Goal: Task Accomplishment & Management: Manage account settings

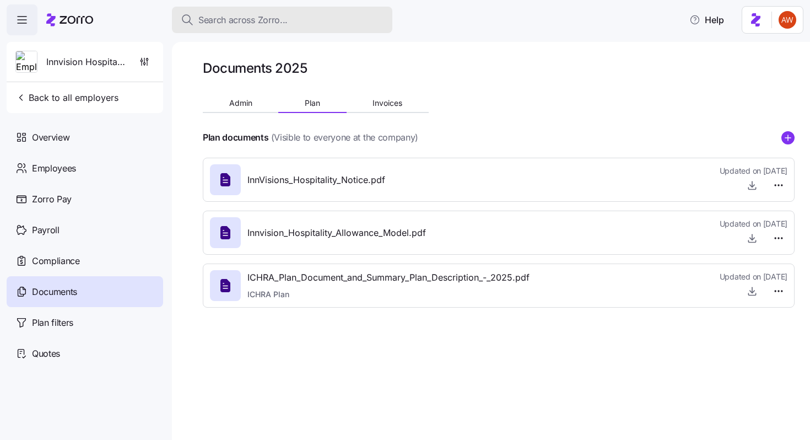
click at [235, 22] on span "Search across Zorro..." at bounding box center [242, 20] width 89 height 14
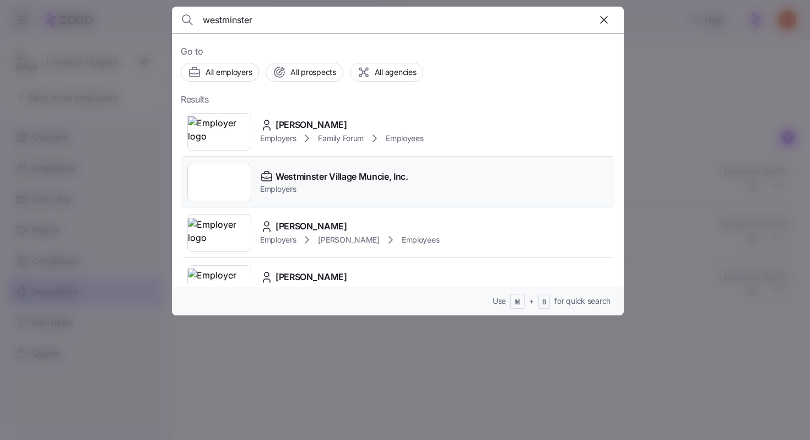
type input "westminster"
click at [332, 184] on span "Employers" at bounding box center [334, 188] width 148 height 11
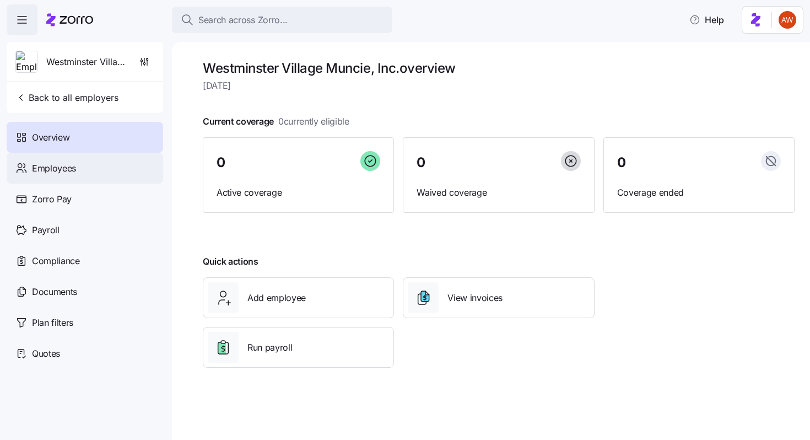
click at [104, 172] on div "Employees" at bounding box center [85, 168] width 156 height 31
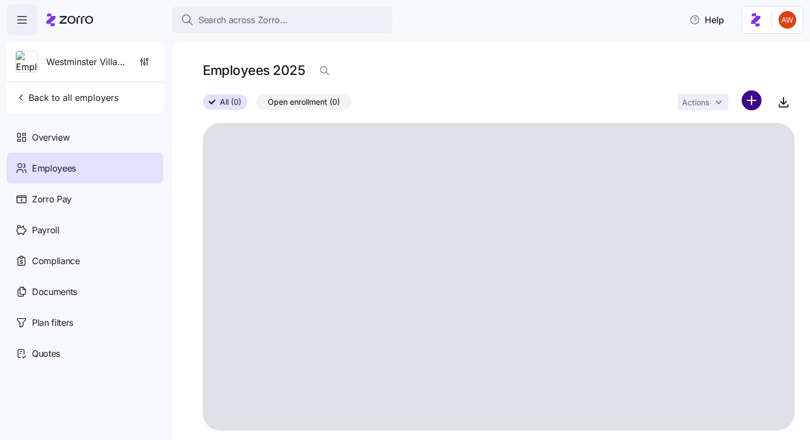
click at [757, 96] on html "Search across Zorro... Help Westminster Village Muncie, Inc. Back to all employ…" at bounding box center [405, 216] width 810 height 433
click at [723, 137] on div "Upload roster" at bounding box center [705, 130] width 105 height 18
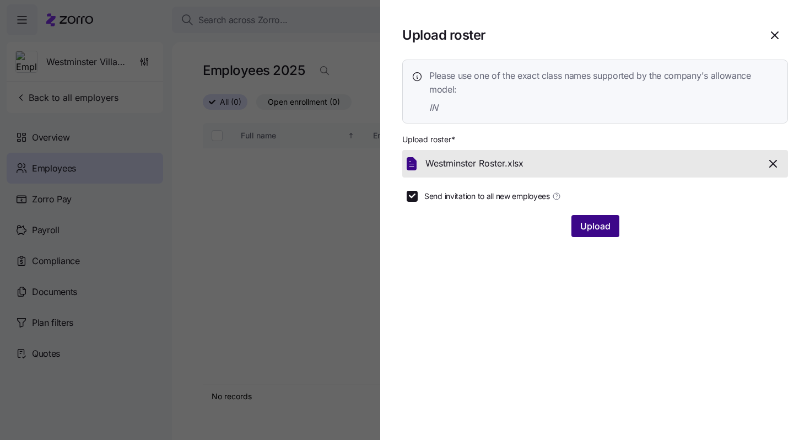
click at [575, 222] on button "Upload" at bounding box center [595, 226] width 48 height 22
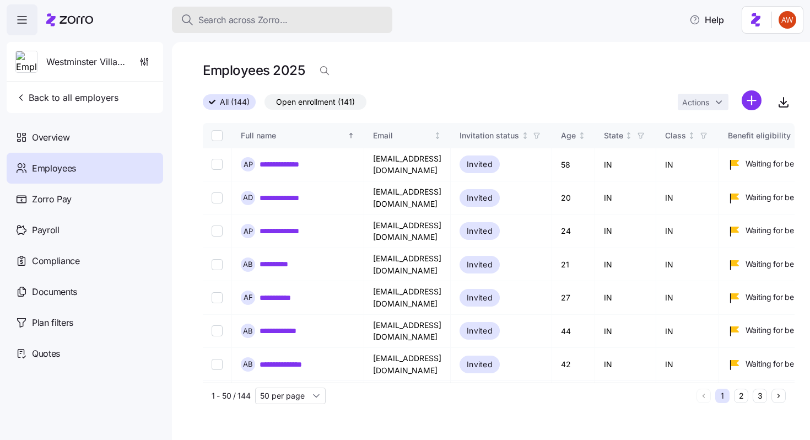
click at [283, 17] on span "Search across Zorro..." at bounding box center [242, 20] width 89 height 14
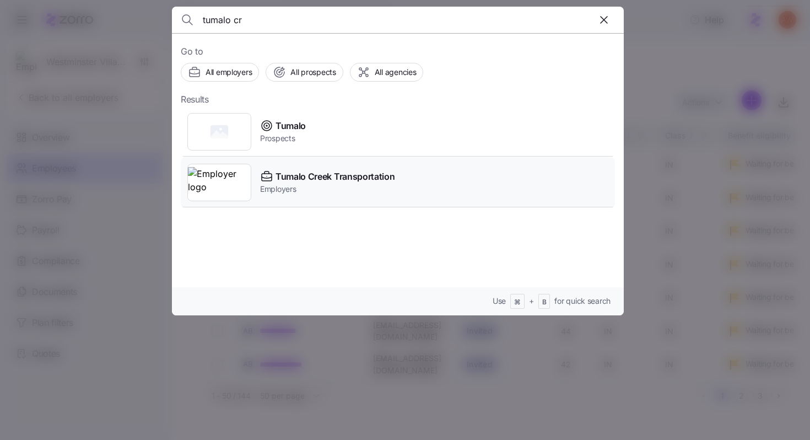
type input "tumalo cr"
click at [343, 175] on span "Tumalo Creek Transportation" at bounding box center [335, 177] width 119 height 14
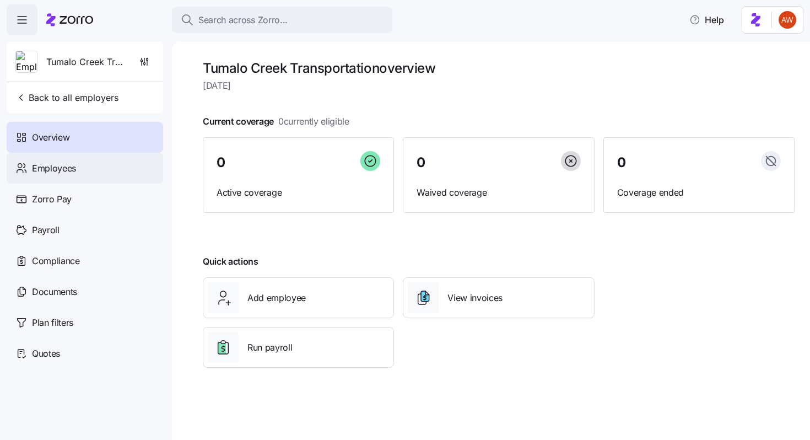
click at [128, 164] on div "Employees" at bounding box center [85, 168] width 156 height 31
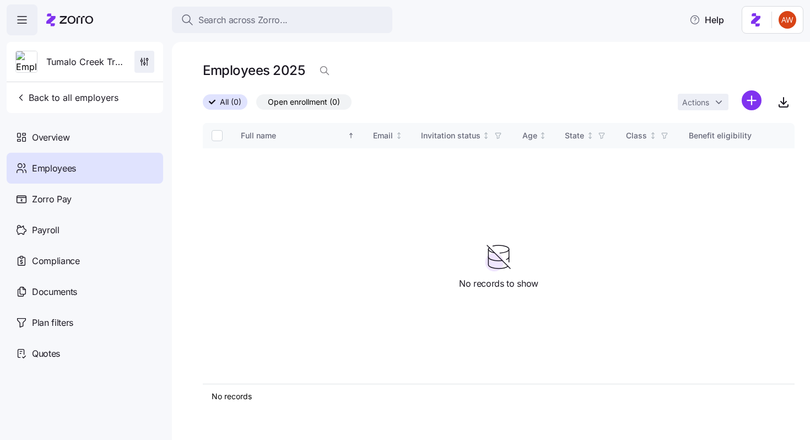
click at [143, 66] on icon "button" at bounding box center [144, 61] width 11 height 11
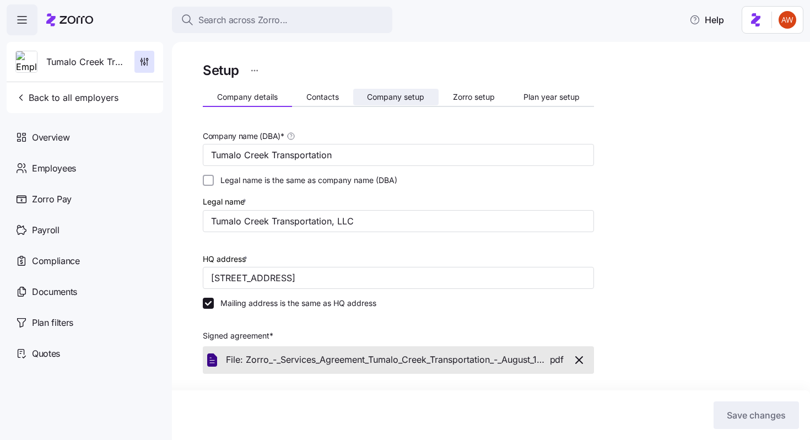
click at [375, 94] on span "Company setup" at bounding box center [395, 97] width 57 height 8
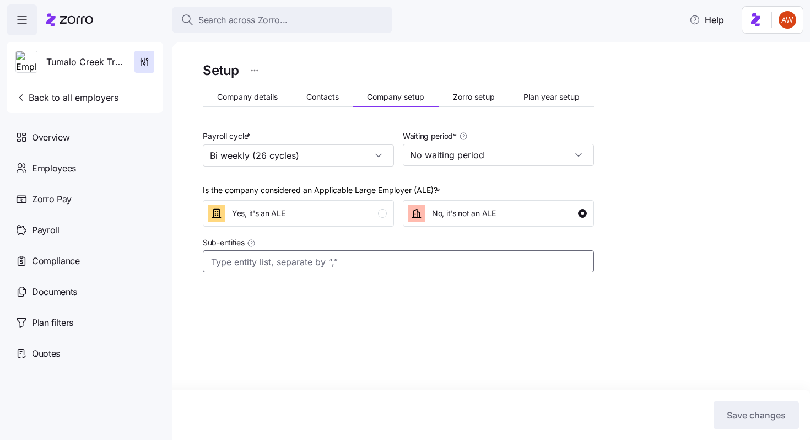
click at [274, 271] on div at bounding box center [398, 261] width 391 height 22
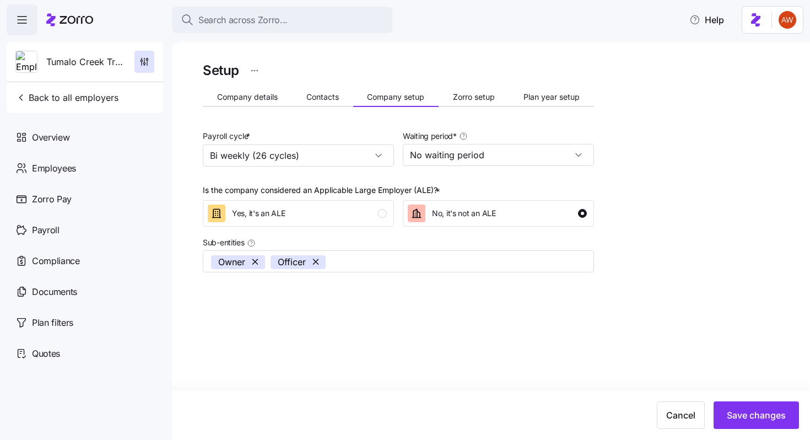
click at [742, 435] on div "Cancel Save changes" at bounding box center [405, 415] width 810 height 50
click at [742, 428] on button "Save changes" at bounding box center [756, 415] width 85 height 28
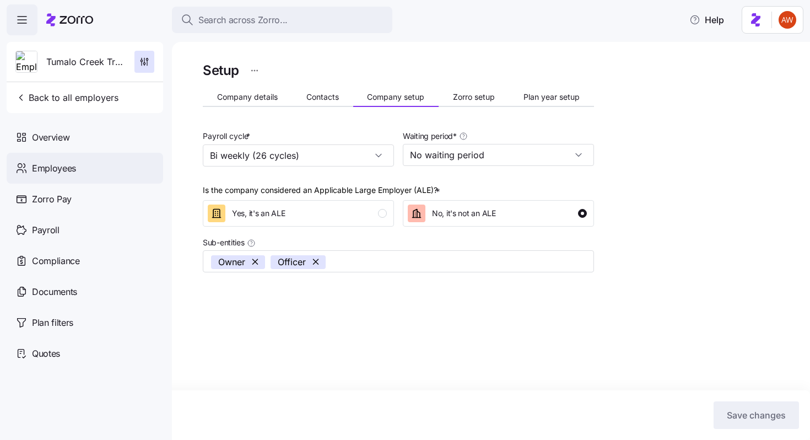
click at [64, 173] on span "Employees" at bounding box center [54, 168] width 44 height 14
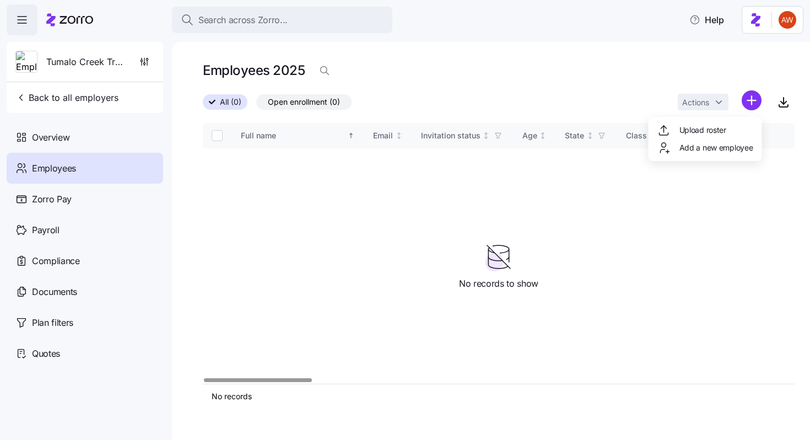
click at [751, 98] on html "Search across Zorro... Help Tumalo Creek Transportation Back to all employers O…" at bounding box center [405, 216] width 810 height 433
click at [728, 127] on div "Upload roster" at bounding box center [705, 130] width 105 height 18
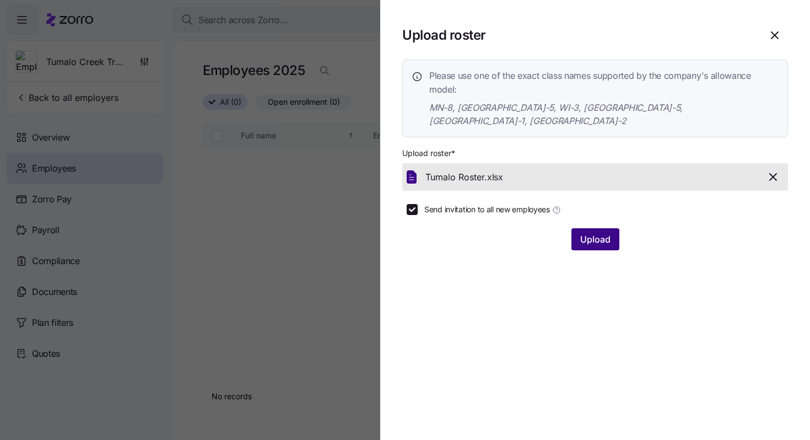
click at [591, 233] on span "Upload" at bounding box center [595, 239] width 30 height 13
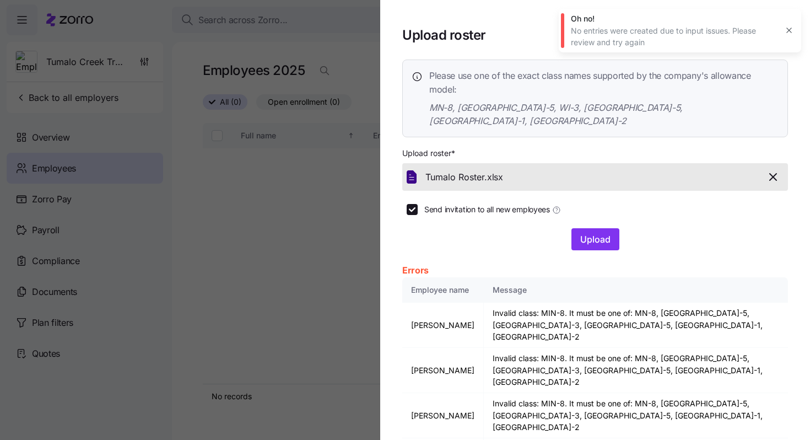
click at [778, 170] on icon "button" at bounding box center [772, 176] width 13 height 13
click at [584, 233] on span "Upload" at bounding box center [595, 239] width 30 height 13
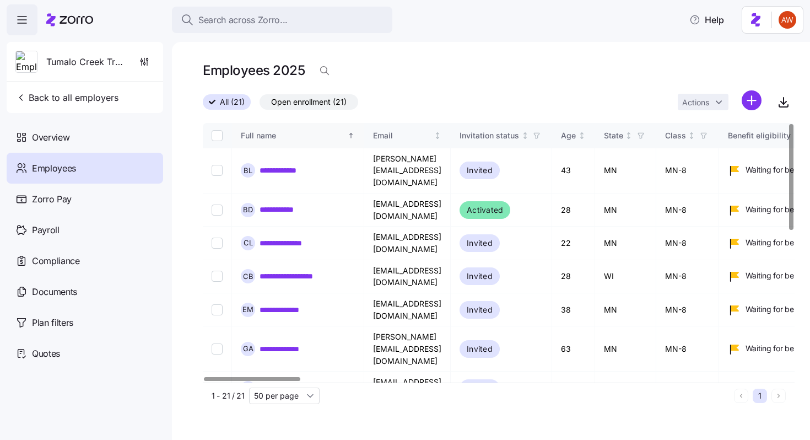
click at [349, 137] on icon "Sorted ascending" at bounding box center [351, 136] width 8 height 8
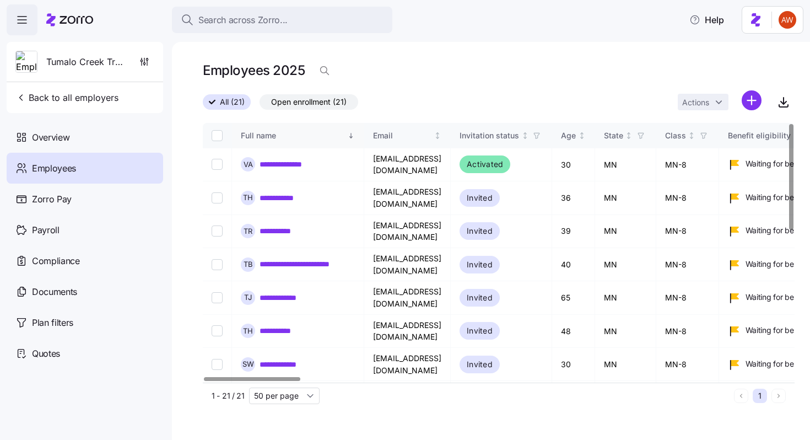
click at [354, 136] on icon "Sorted descending" at bounding box center [351, 136] width 8 height 8
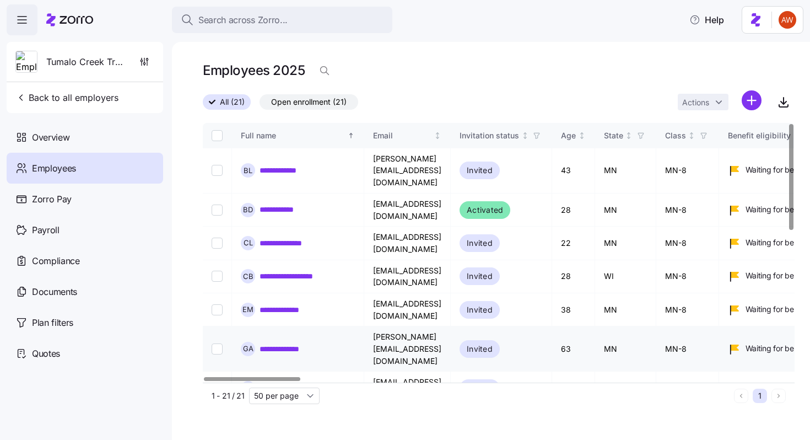
click at [325, 326] on td "**********" at bounding box center [298, 348] width 132 height 45
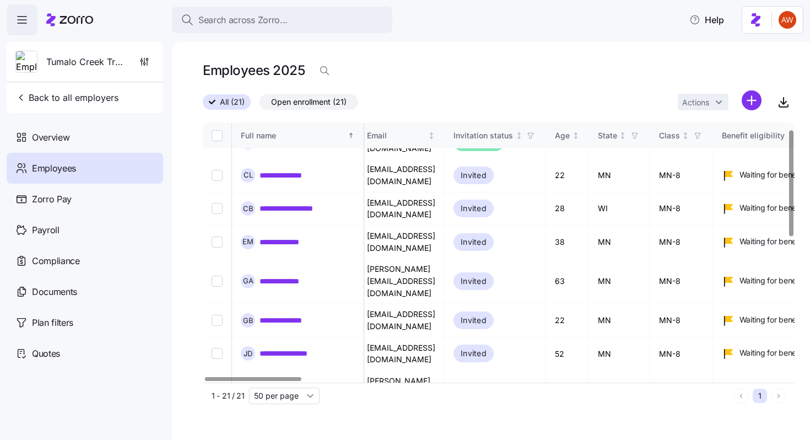
scroll to position [0, 6]
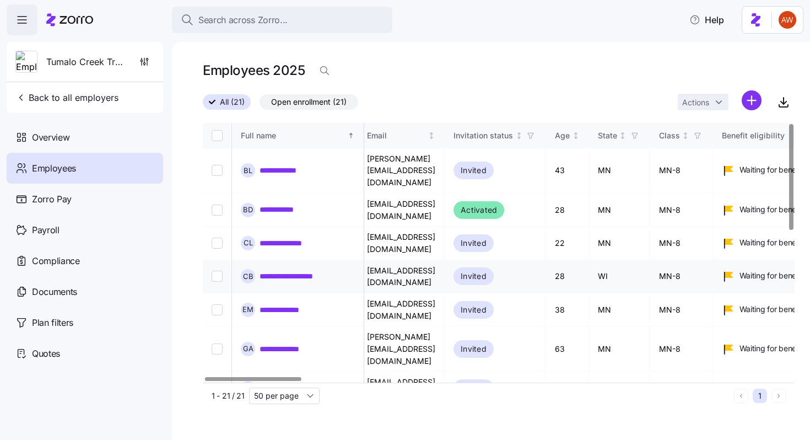
click at [313, 271] on link "**********" at bounding box center [296, 276] width 72 height 11
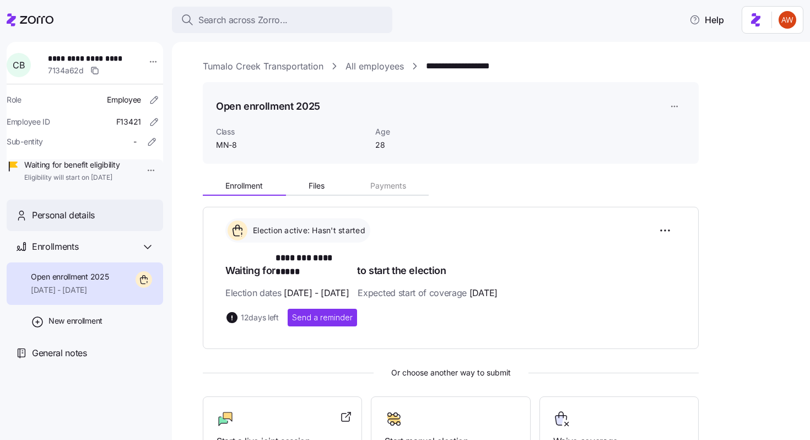
click at [109, 222] on div "Personal details" at bounding box center [93, 215] width 122 height 14
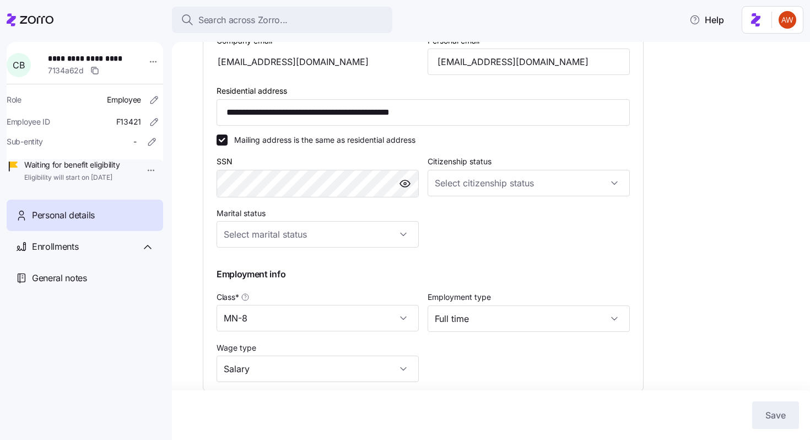
scroll to position [397, 0]
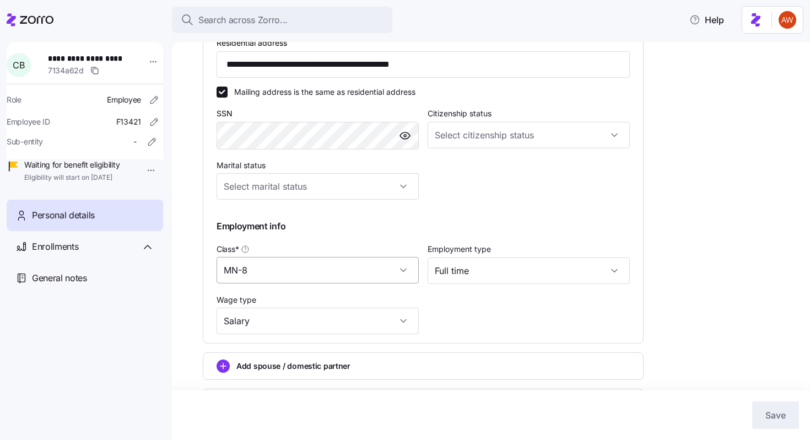
click at [318, 278] on input "MN-8" at bounding box center [318, 270] width 202 height 26
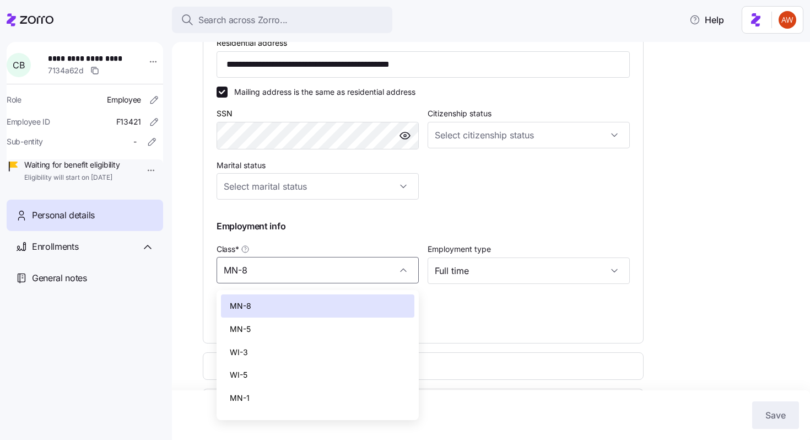
click at [309, 353] on div "WI-3" at bounding box center [317, 352] width 193 height 23
type input "WI-3"
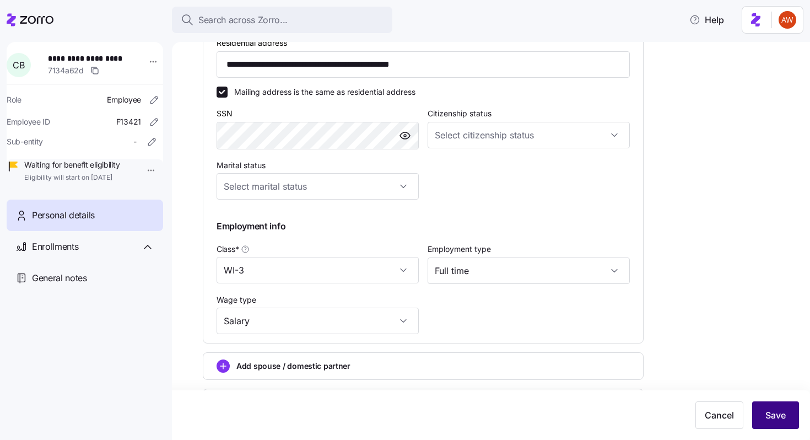
click at [769, 408] on button "Save" at bounding box center [775, 415] width 47 height 28
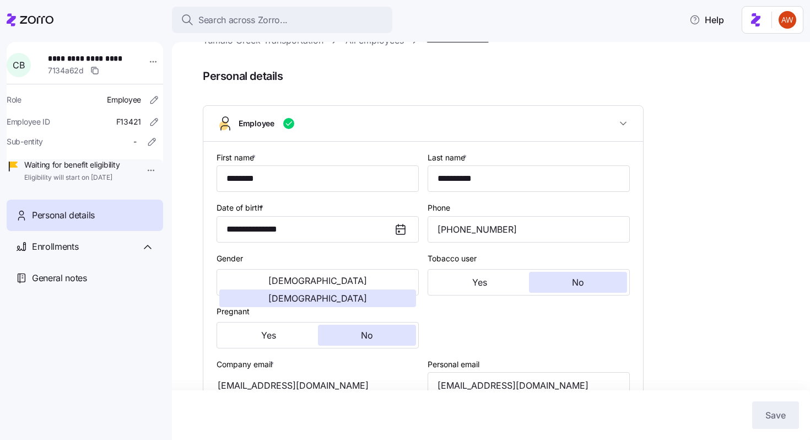
scroll to position [0, 0]
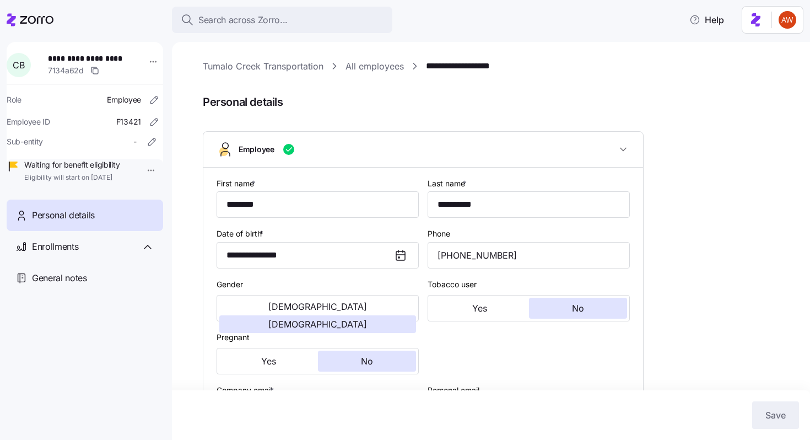
click at [363, 67] on link "All employees" at bounding box center [374, 67] width 58 height 14
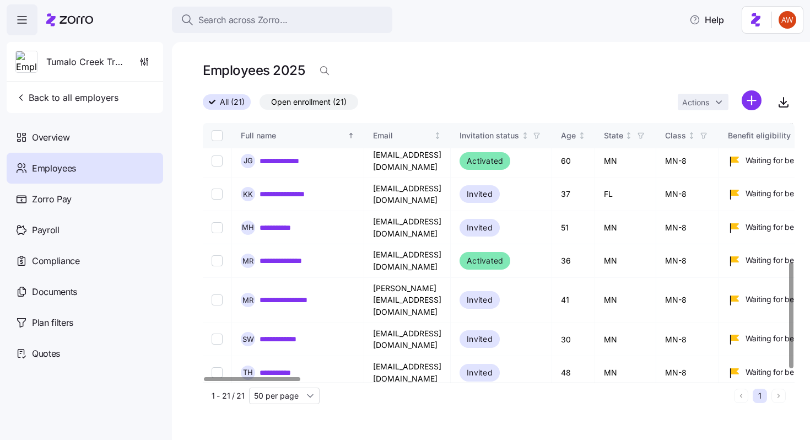
scroll to position [355, 0]
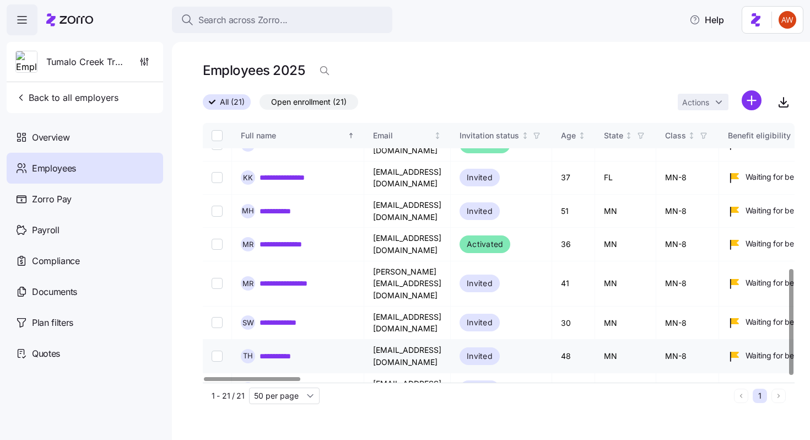
click at [266, 350] on link "**********" at bounding box center [283, 355] width 47 height 11
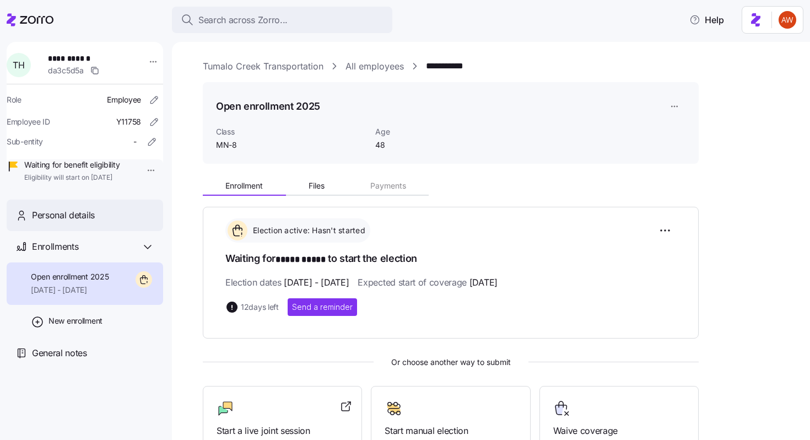
click at [90, 222] on span "Personal details" at bounding box center [63, 215] width 63 height 14
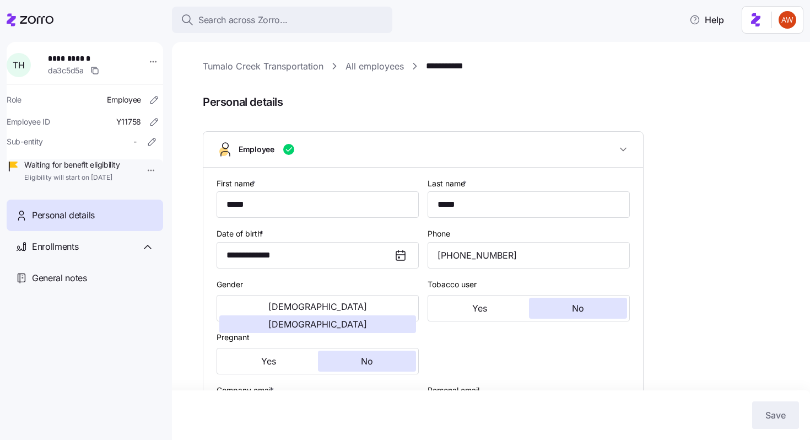
scroll to position [433, 0]
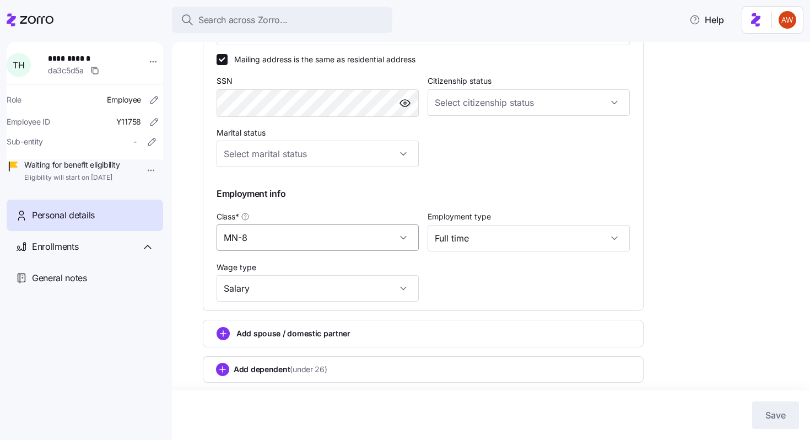
click at [258, 240] on input "MN-8" at bounding box center [318, 237] width 202 height 26
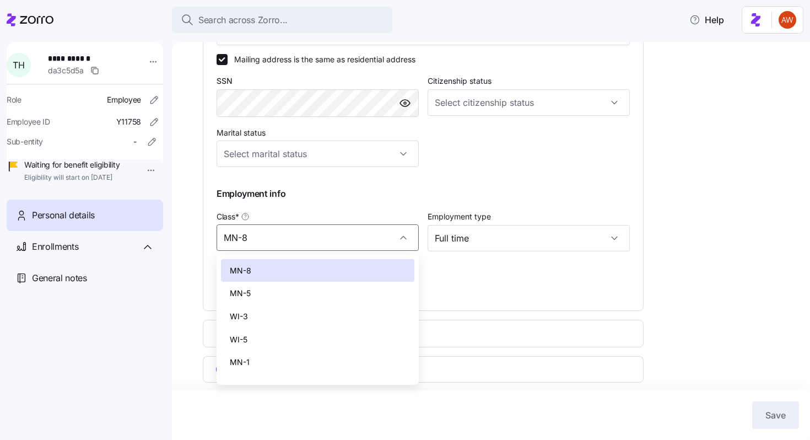
click at [253, 365] on div "MN-1" at bounding box center [317, 361] width 193 height 23
type input "MN-1"
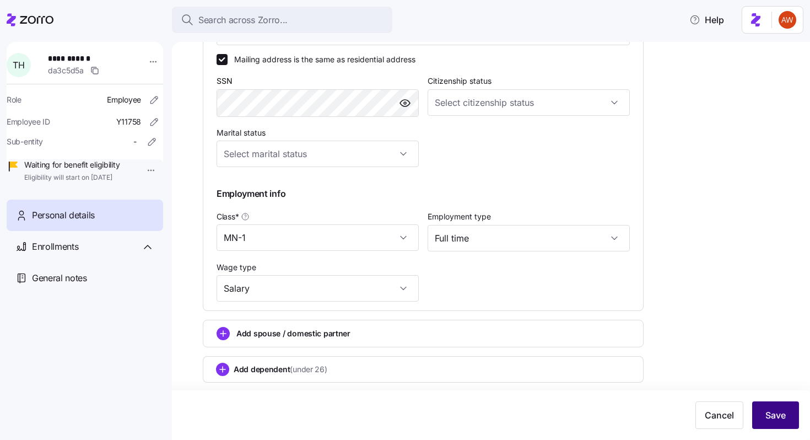
click at [779, 415] on span "Save" at bounding box center [775, 414] width 20 height 13
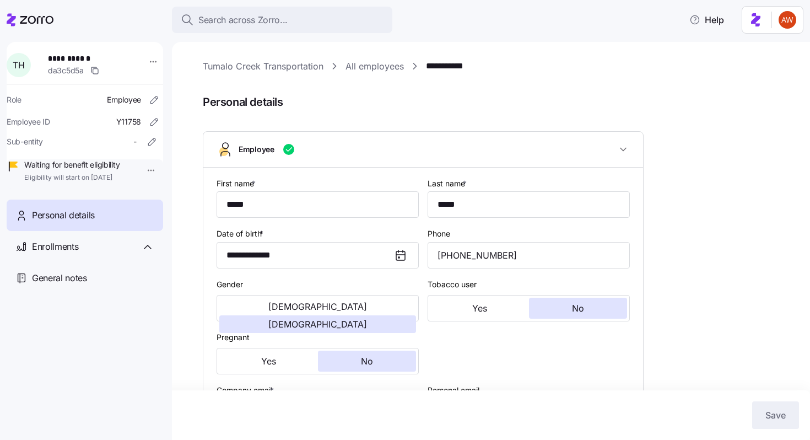
click at [358, 63] on link "All employees" at bounding box center [374, 67] width 58 height 14
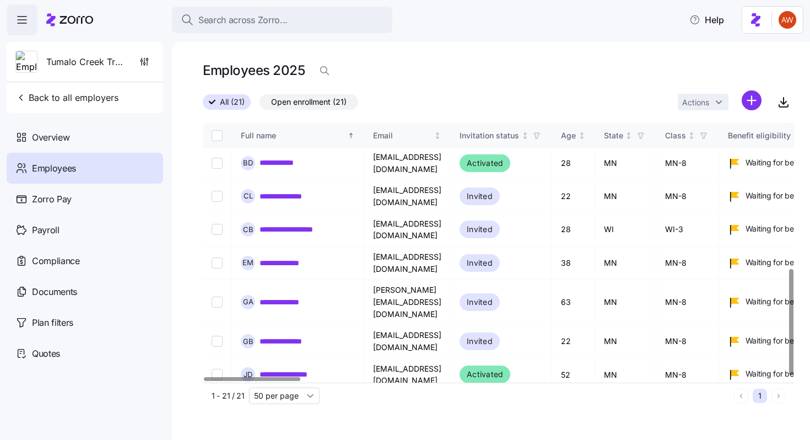
scroll to position [355, 0]
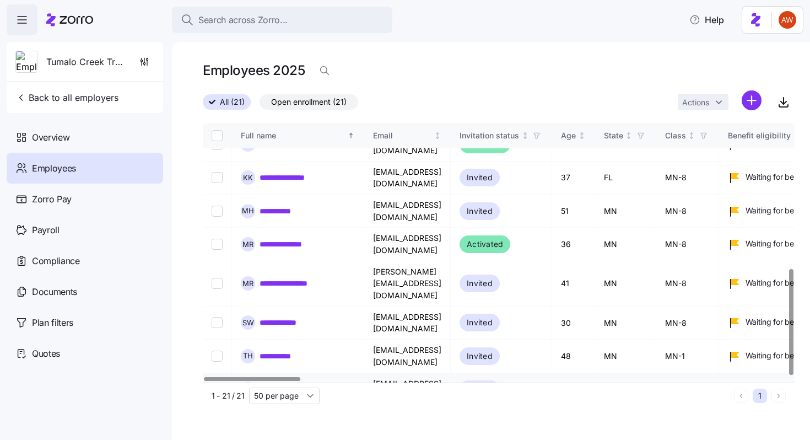
click at [289, 384] on link "**********" at bounding box center [285, 389] width 50 height 11
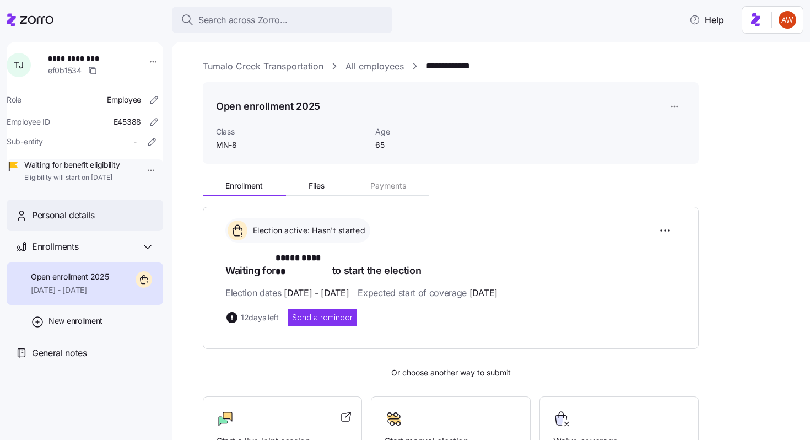
click at [88, 222] on span "Personal details" at bounding box center [63, 215] width 63 height 14
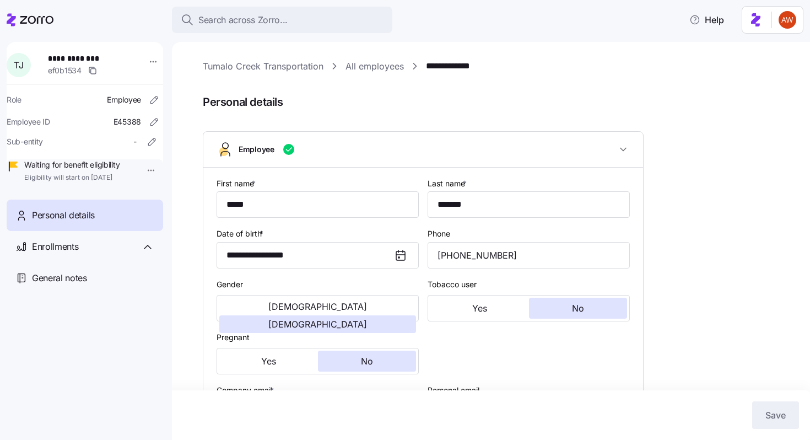
scroll to position [433, 0]
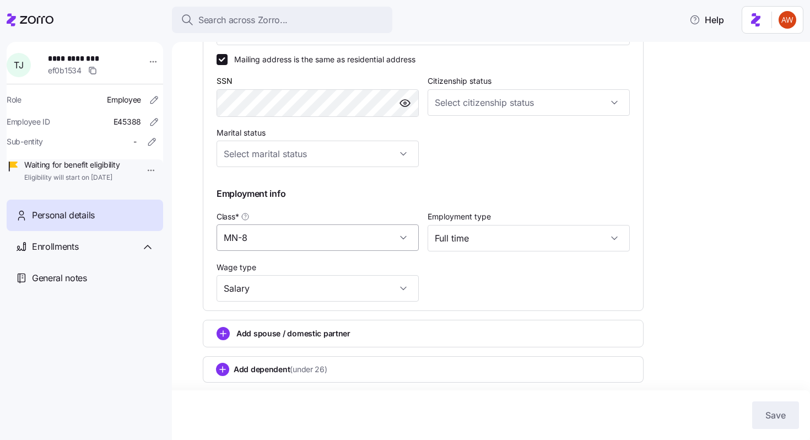
click at [281, 239] on input "MN-8" at bounding box center [318, 237] width 202 height 26
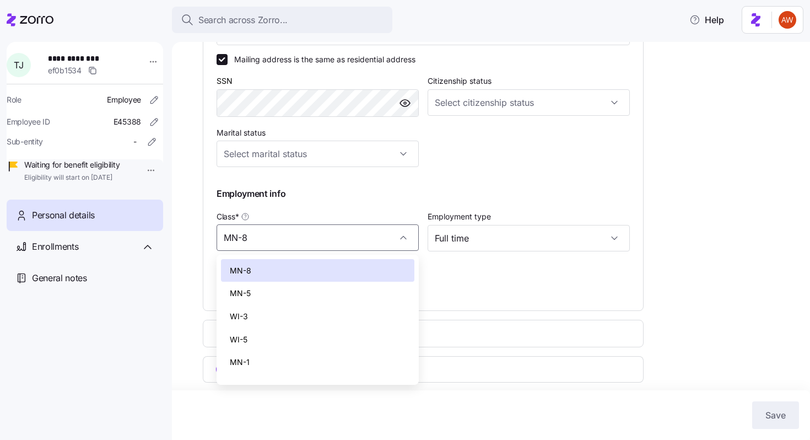
click at [279, 295] on div "MN-5" at bounding box center [317, 293] width 193 height 23
type input "MN-5"
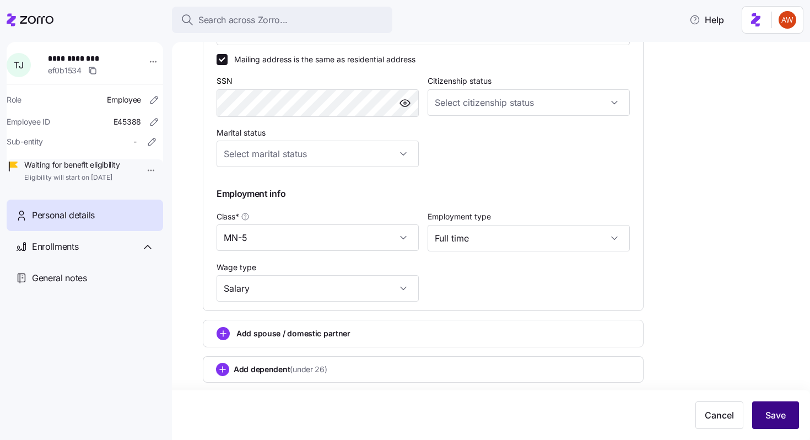
click at [788, 415] on button "Save" at bounding box center [775, 415] width 47 height 28
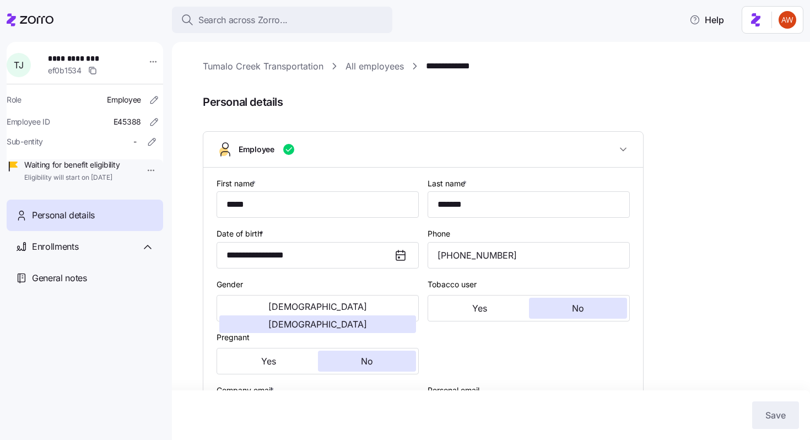
click at [379, 66] on link "All employees" at bounding box center [374, 67] width 58 height 14
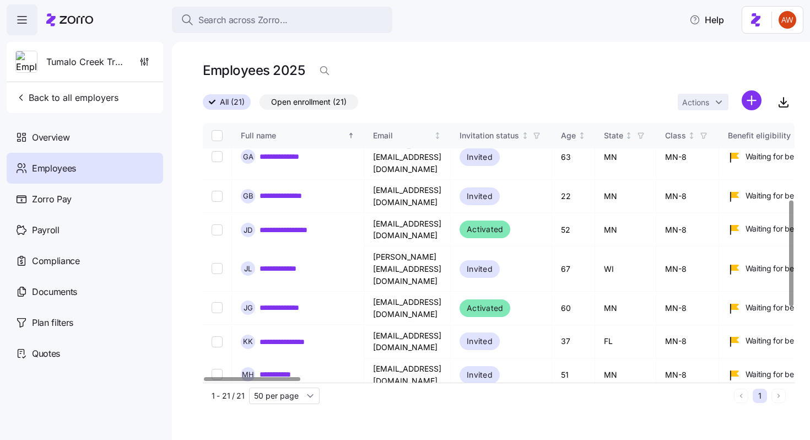
scroll to position [187, 0]
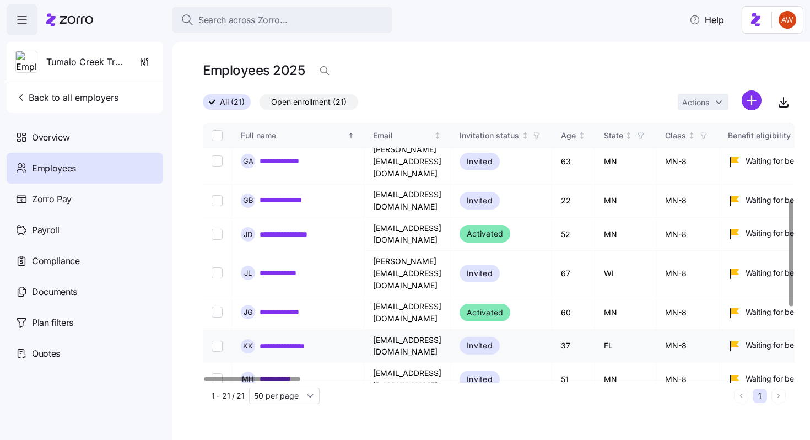
click at [302, 340] on link "**********" at bounding box center [290, 345] width 61 height 11
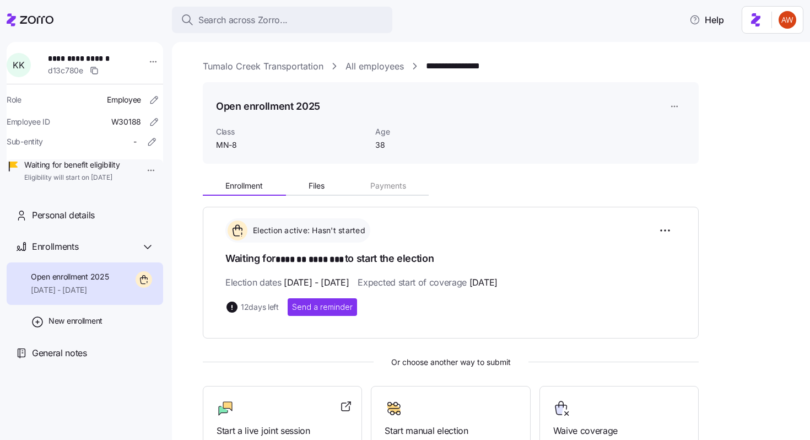
scroll to position [140, 0]
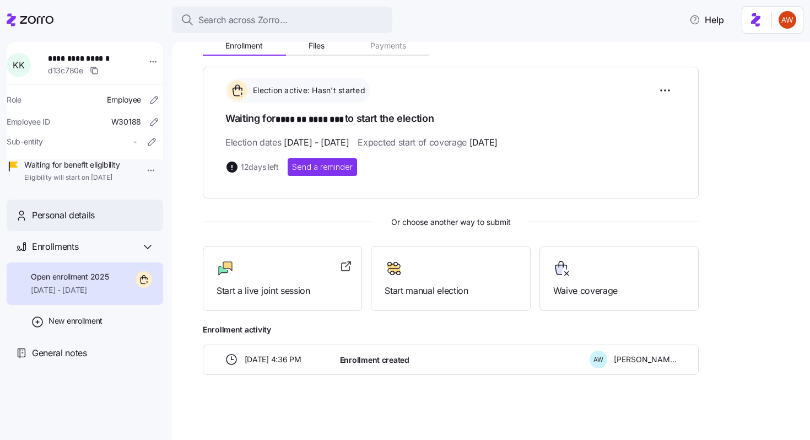
click at [111, 222] on div "Personal details" at bounding box center [93, 215] width 122 height 14
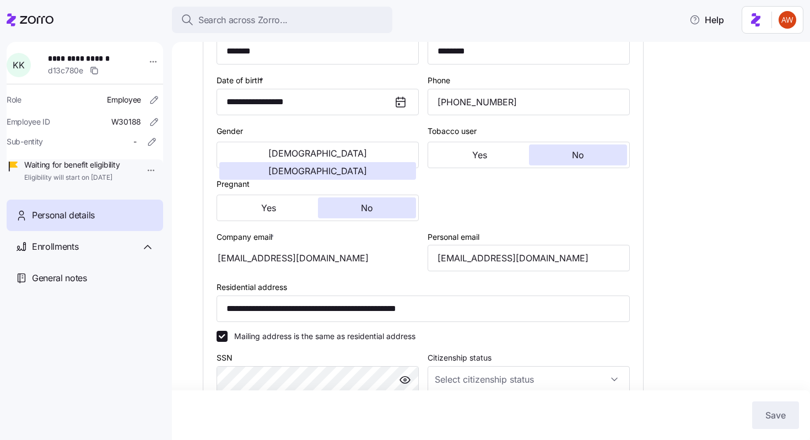
scroll to position [433, 0]
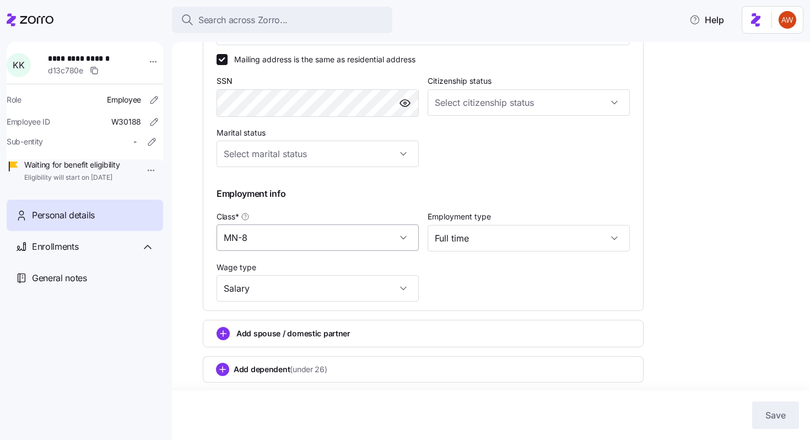
click at [261, 237] on input "MN-8" at bounding box center [318, 237] width 202 height 26
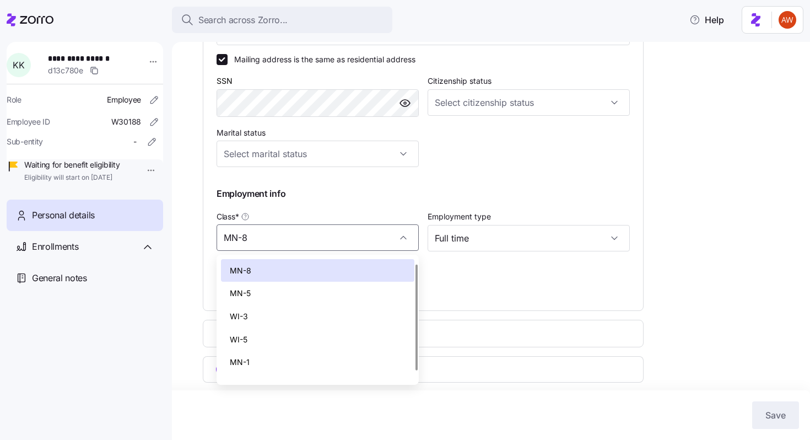
scroll to position [17, 0]
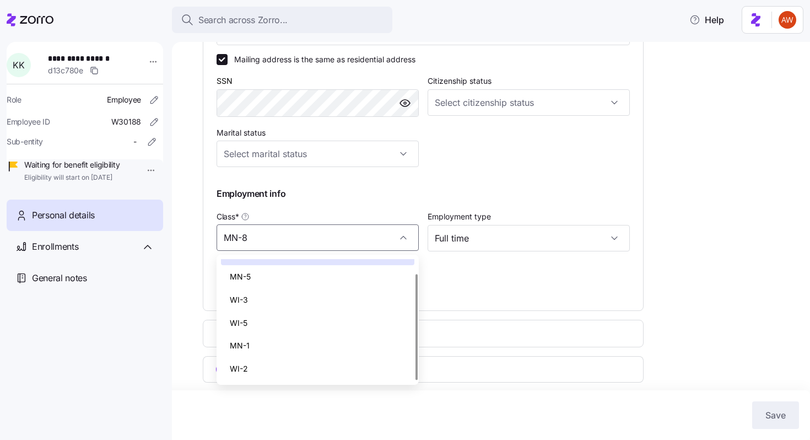
click at [166, 318] on nav "**********" at bounding box center [86, 237] width 172 height 404
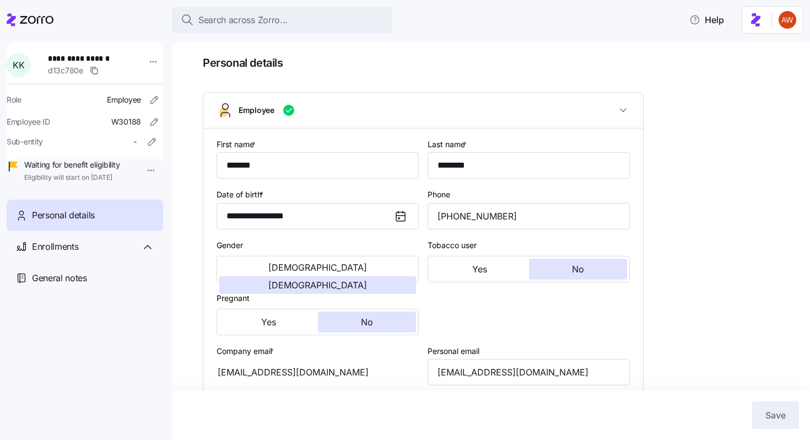
scroll to position [0, 0]
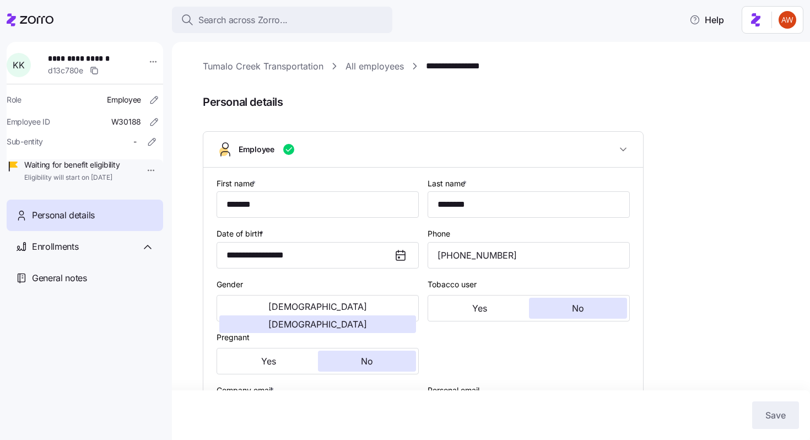
click at [352, 68] on link "All employees" at bounding box center [374, 67] width 58 height 14
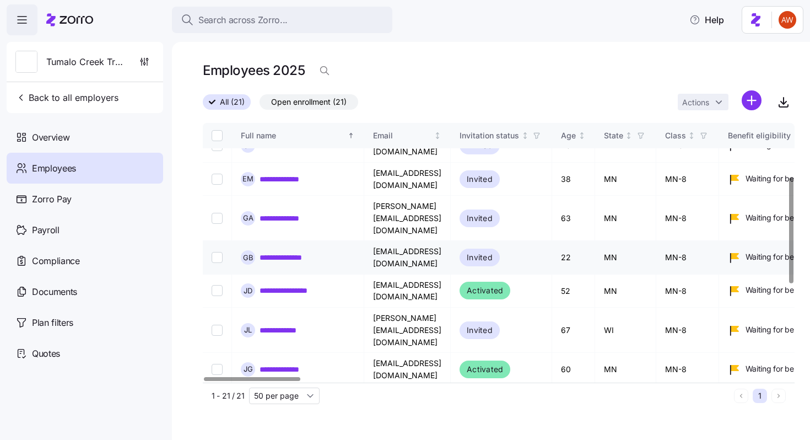
scroll to position [132, 0]
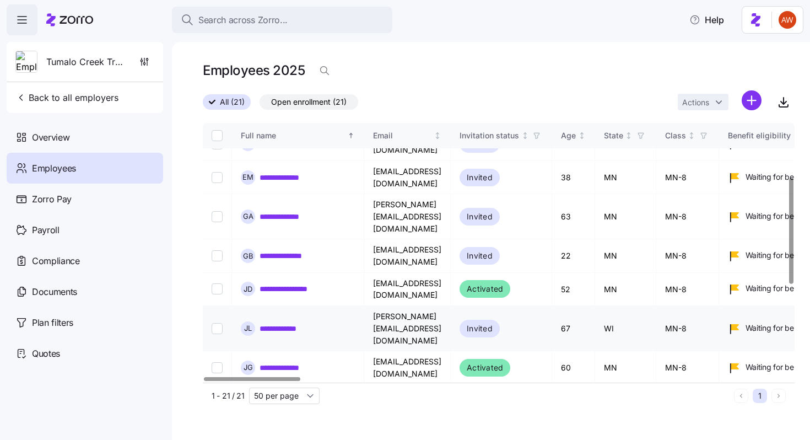
click at [293, 323] on link "**********" at bounding box center [285, 328] width 50 height 11
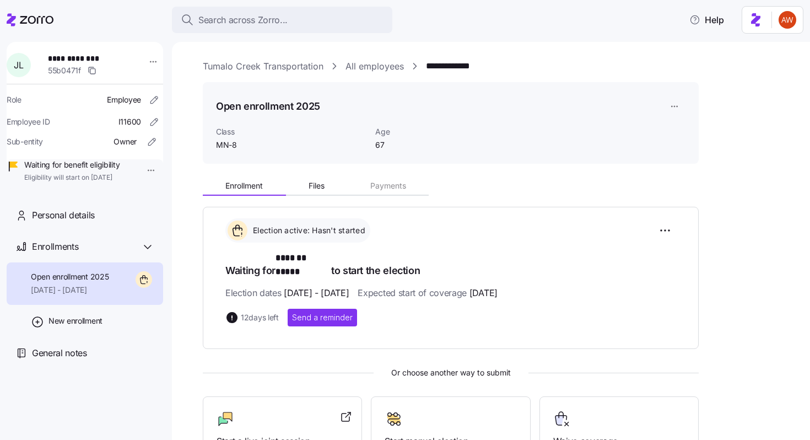
scroll to position [140, 0]
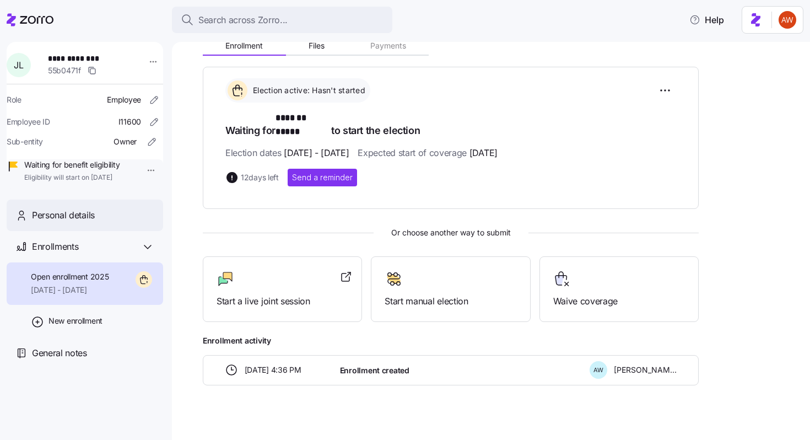
click at [101, 222] on div "Personal details" at bounding box center [93, 215] width 122 height 14
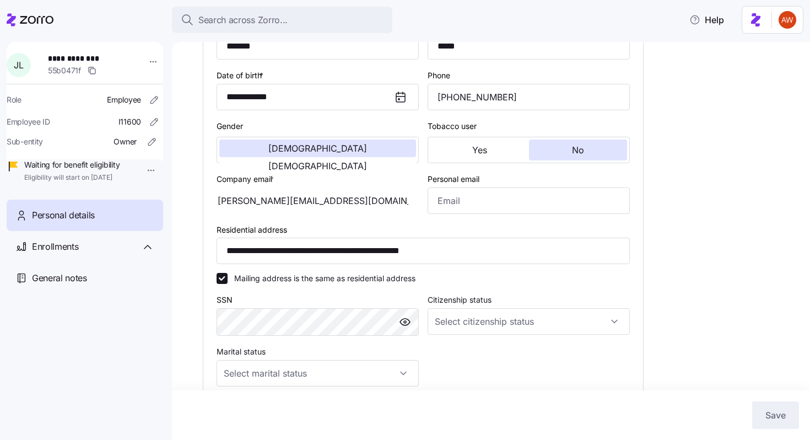
scroll to position [380, 0]
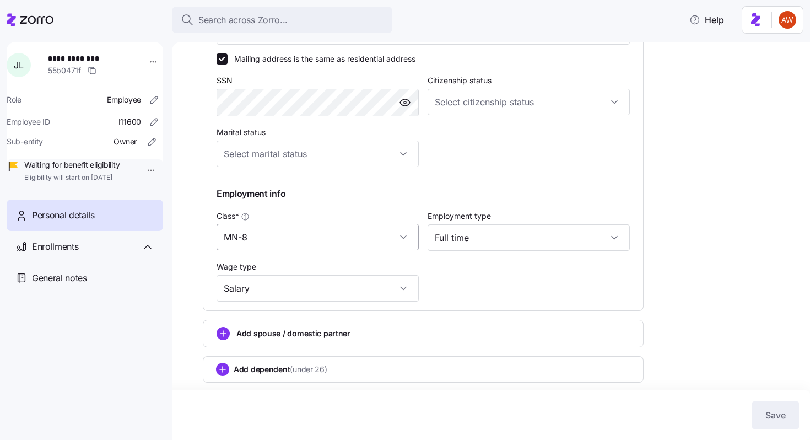
click at [269, 239] on input "MN-8" at bounding box center [318, 237] width 202 height 26
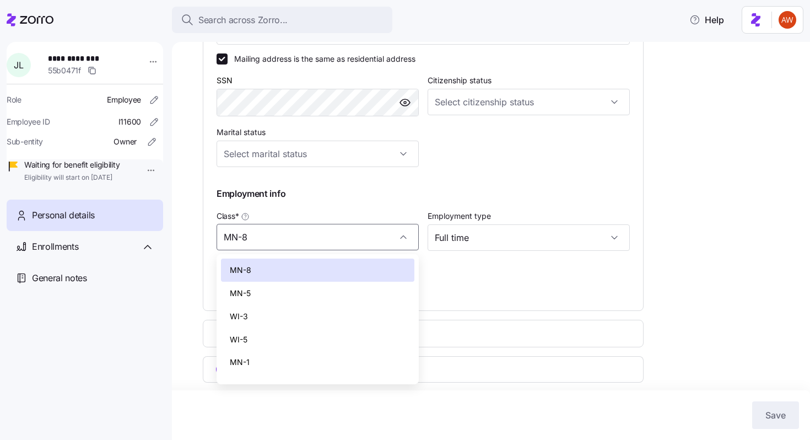
click at [269, 338] on div "WI-5" at bounding box center [317, 339] width 193 height 23
type input "WI-5"
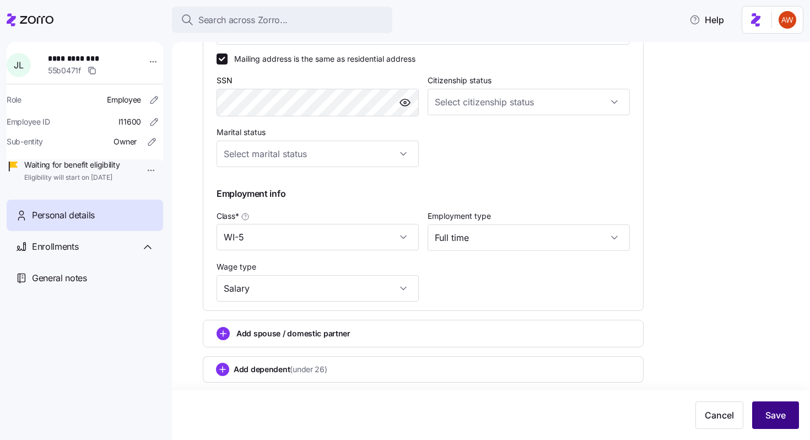
click at [786, 414] on button "Save" at bounding box center [775, 415] width 47 height 28
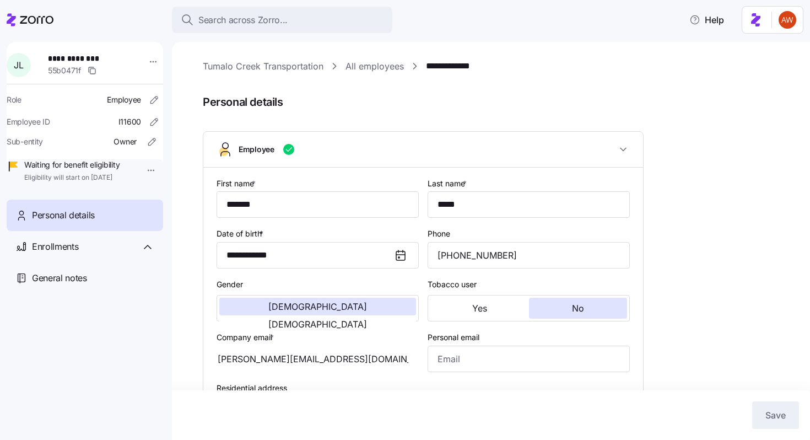
click at [379, 64] on link "All employees" at bounding box center [374, 67] width 58 height 14
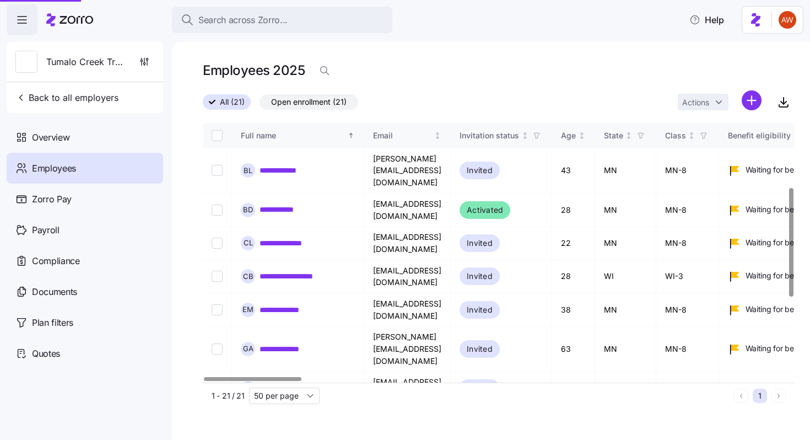
scroll to position [355, 0]
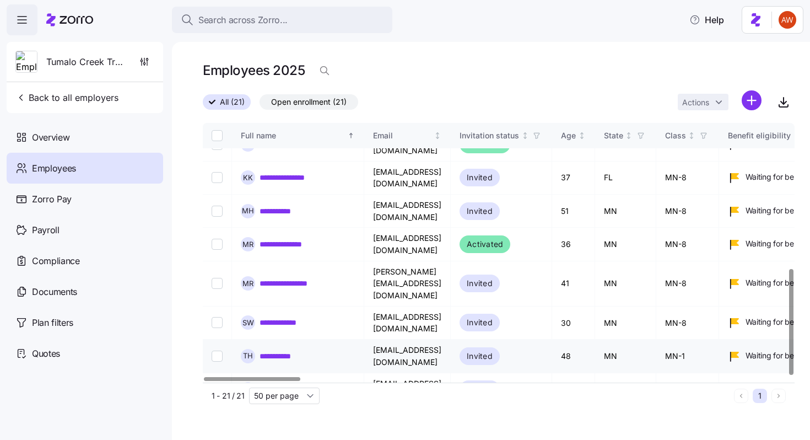
click at [283, 350] on link "**********" at bounding box center [283, 355] width 47 height 11
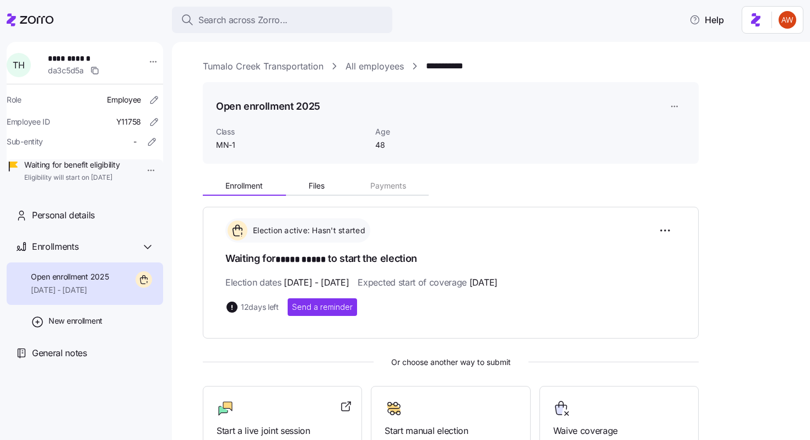
click at [364, 69] on link "All employees" at bounding box center [374, 67] width 58 height 14
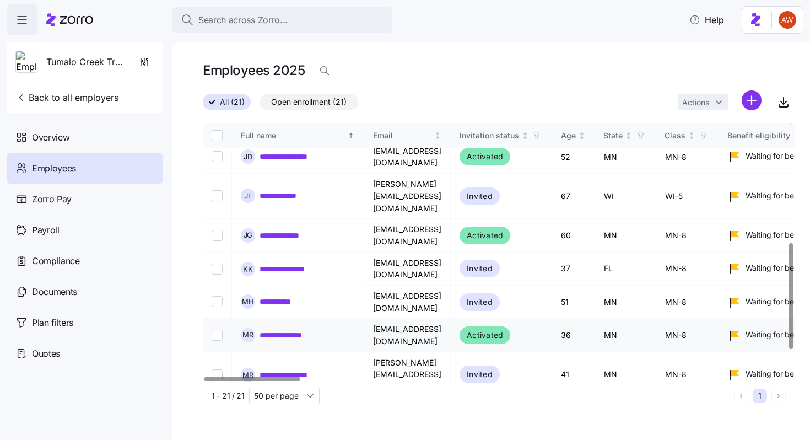
scroll to position [247, 0]
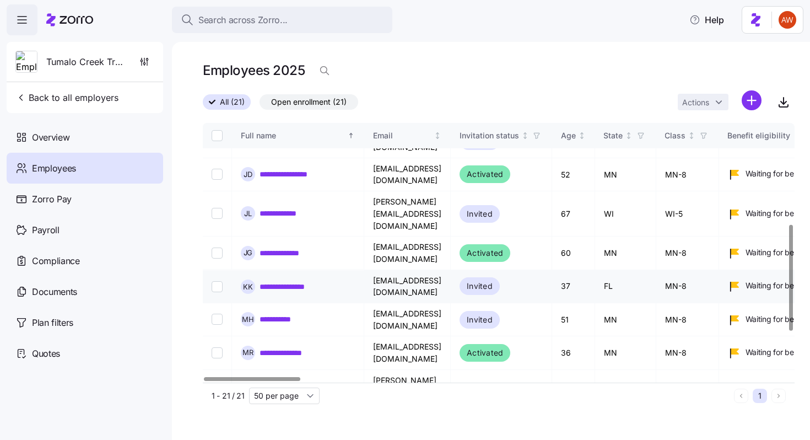
click at [279, 280] on link "**********" at bounding box center [290, 285] width 61 height 11
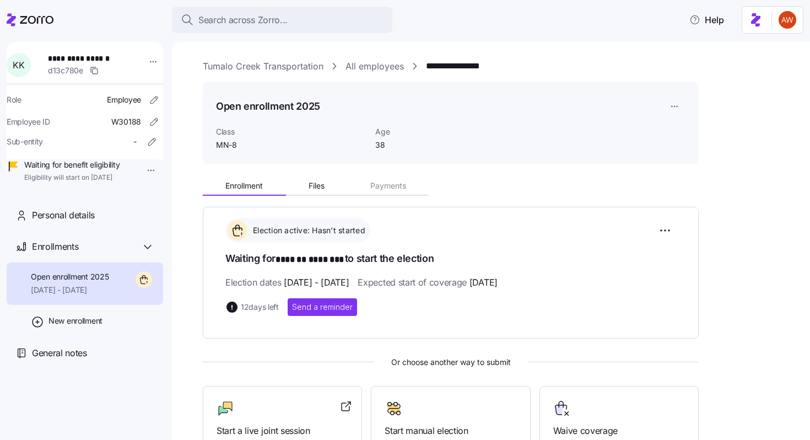
click at [188, 183] on div "**********" at bounding box center [491, 241] width 638 height 398
